Goal: Task Accomplishment & Management: Manage account settings

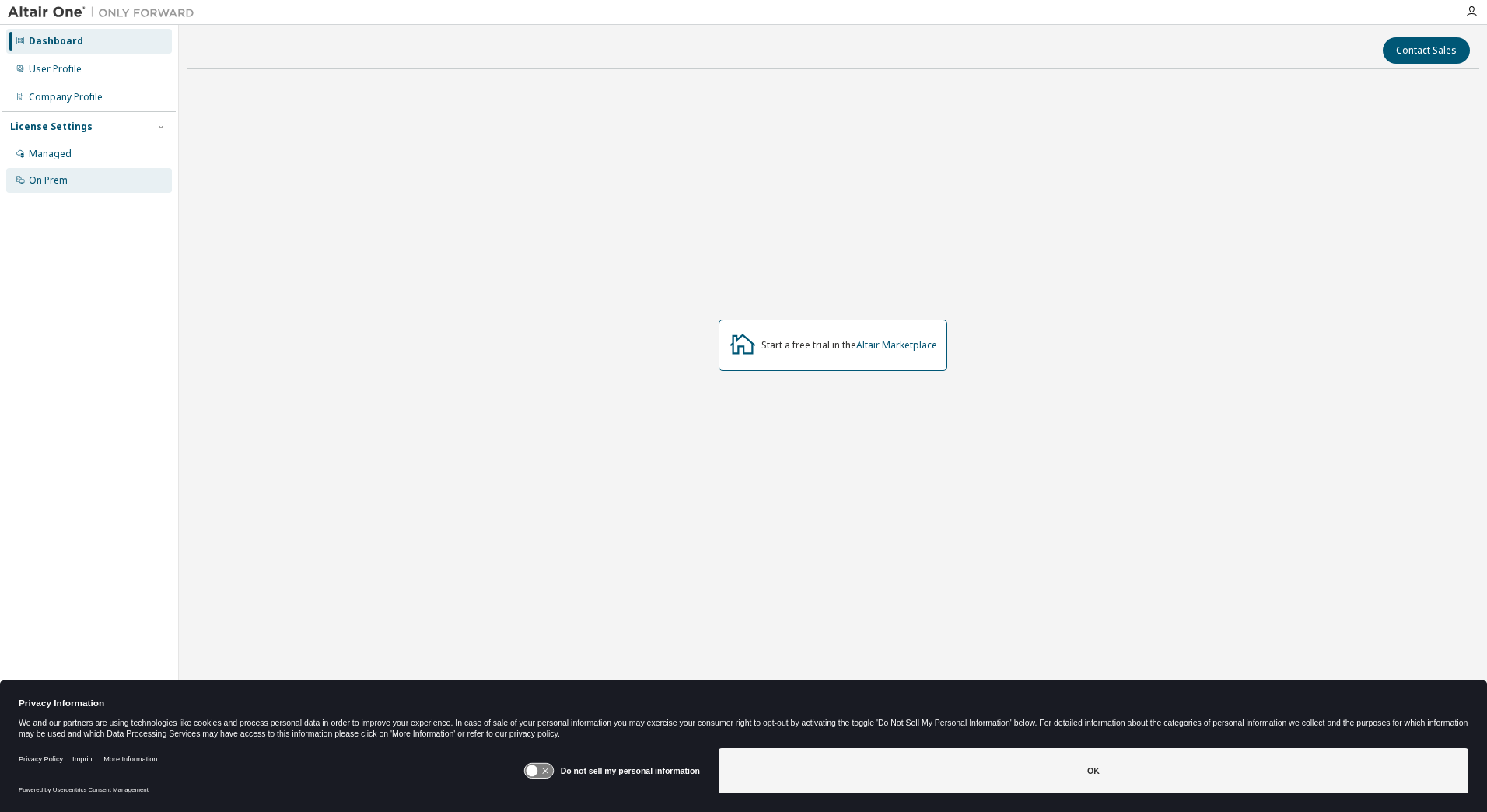
click at [59, 180] on div "On Prem" at bounding box center [48, 180] width 39 height 13
click at [72, 147] on div "Managed" at bounding box center [88, 153] width 166 height 24
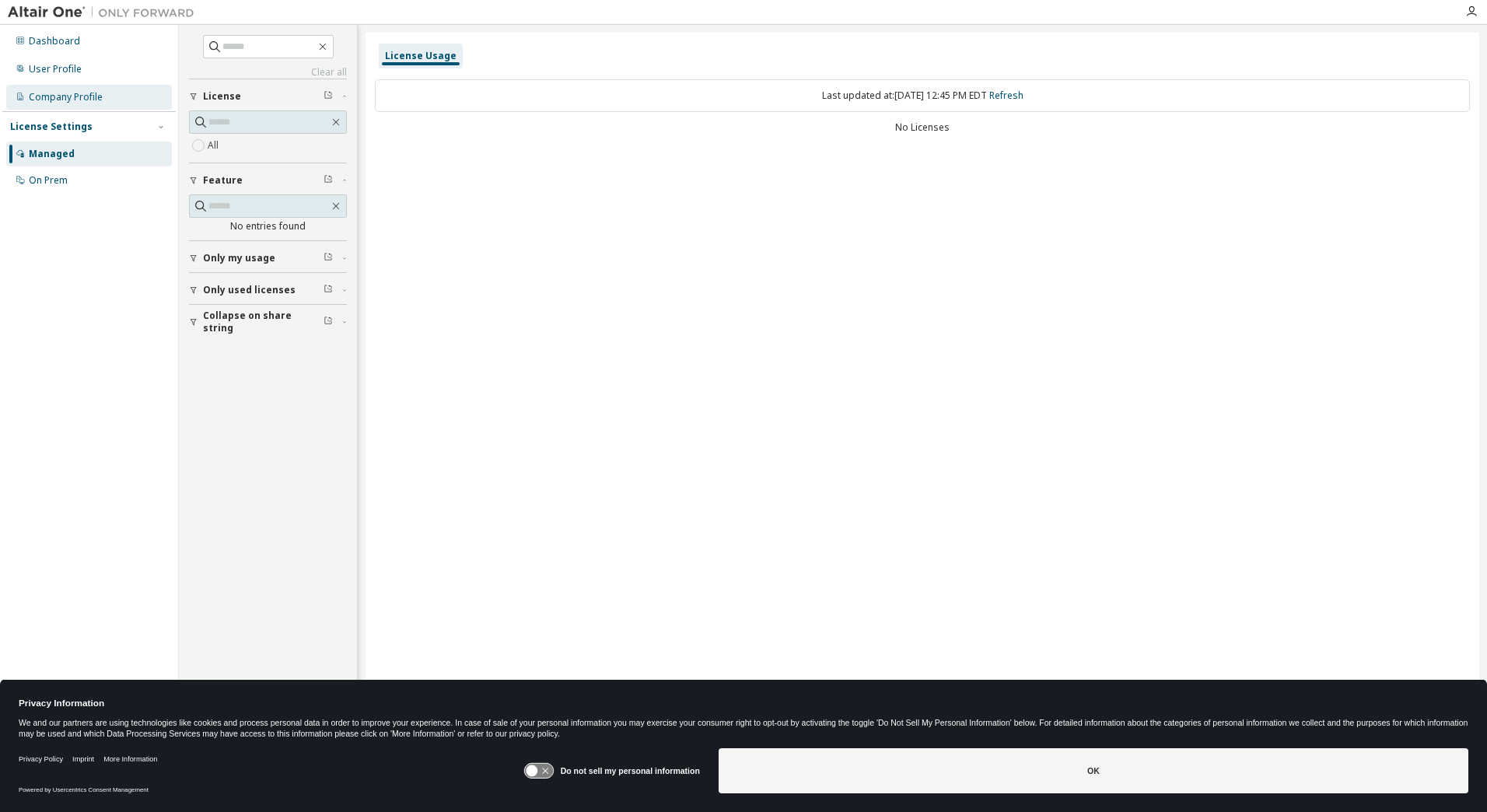
click at [70, 103] on div "Company Profile" at bounding box center [65, 97] width 73 height 13
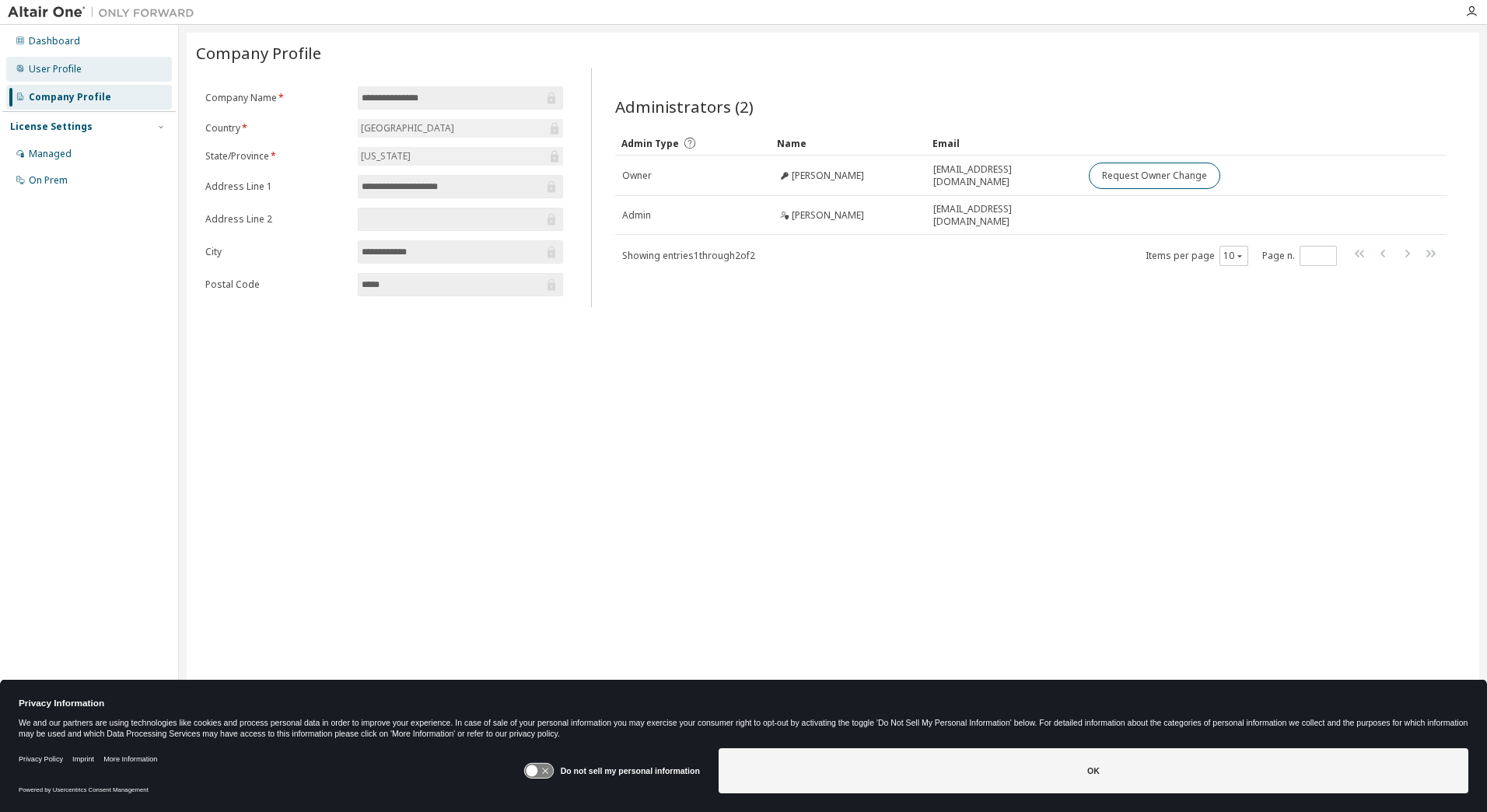
click at [55, 70] on div "User Profile" at bounding box center [55, 69] width 53 height 13
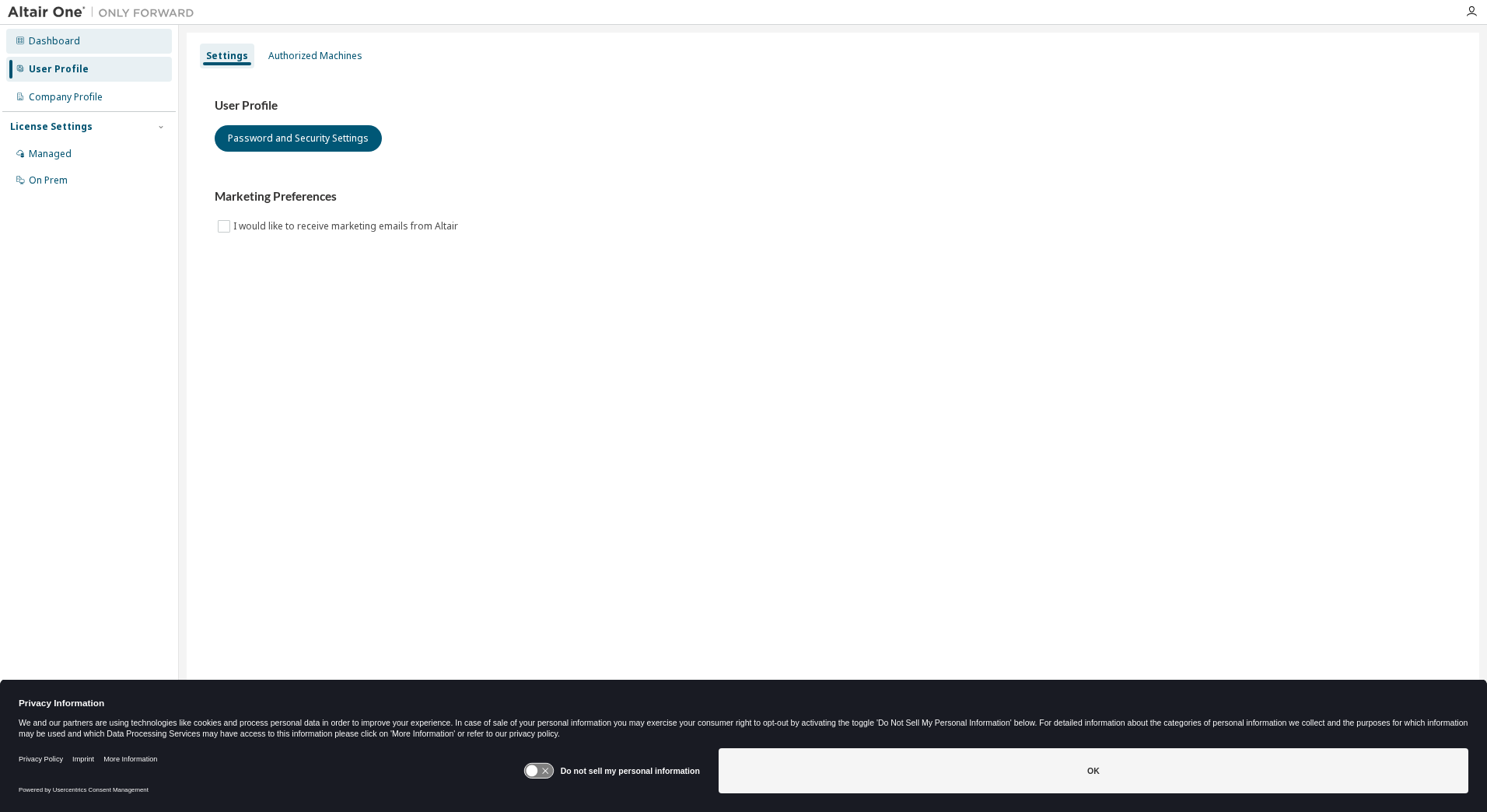
click at [57, 44] on div "Dashboard" at bounding box center [54, 41] width 51 height 13
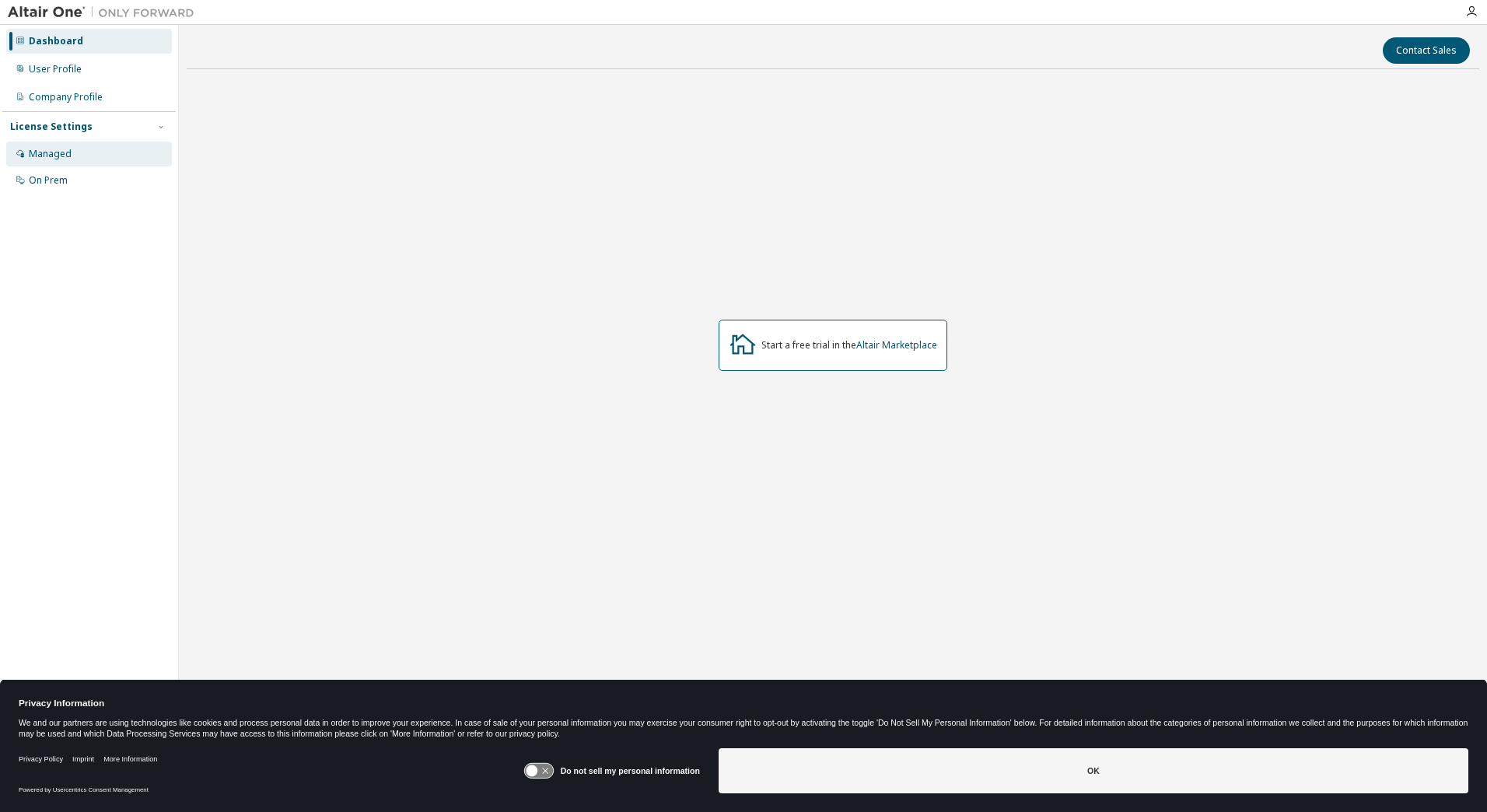
click at [39, 153] on div "Managed" at bounding box center [50, 154] width 43 height 13
